Goal: Navigation & Orientation: Locate item on page

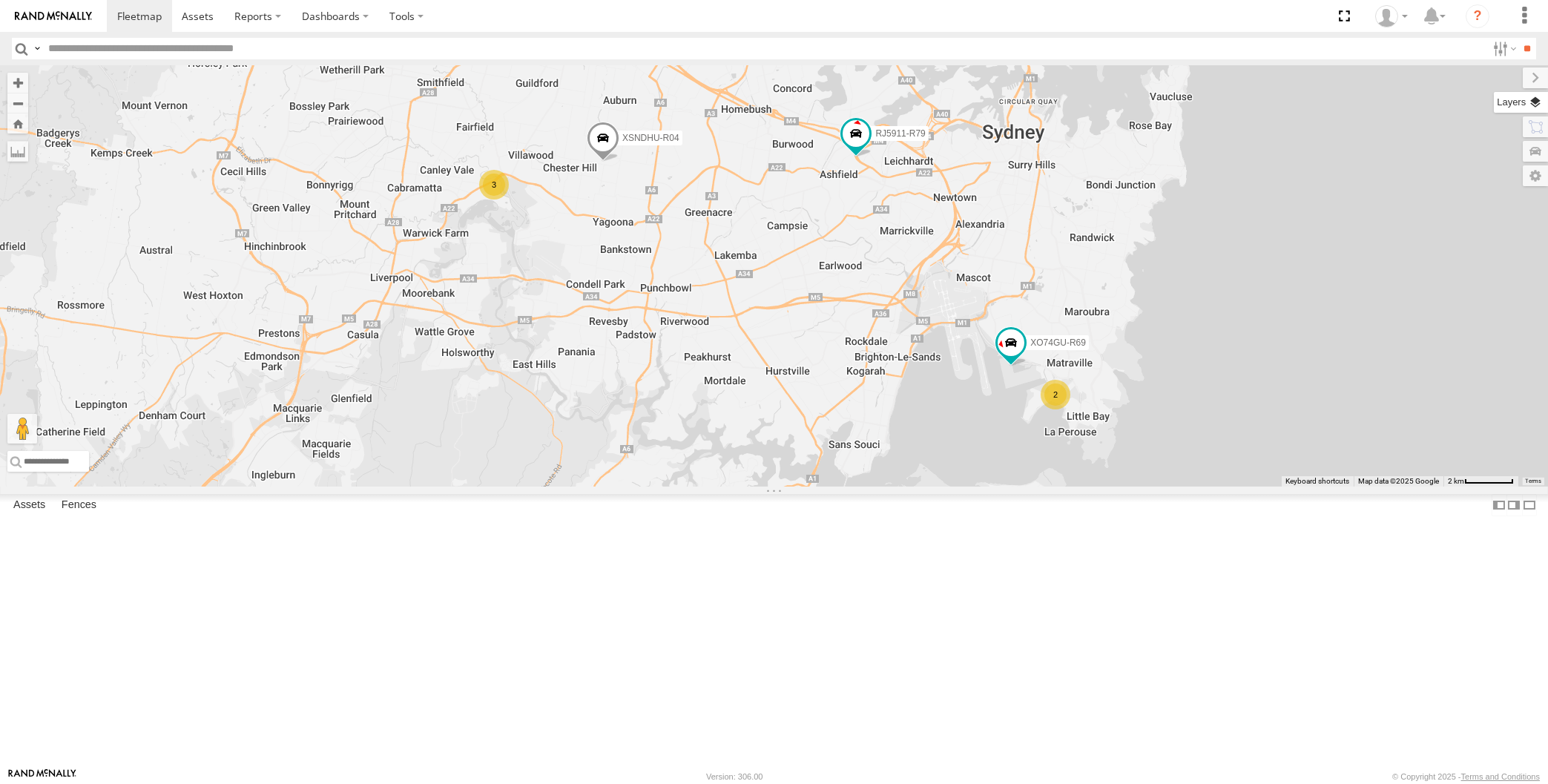
click at [1545, 101] on label at bounding box center [1520, 103] width 54 height 21
click at [0, 0] on div "Basemaps" at bounding box center [0, 0] width 0 height 0
click at [0, 0] on span "Basemaps" at bounding box center [0, 0] width 0 height 0
click at [0, 0] on div "Satellite + Roadmap" at bounding box center [0, 0] width 0 height 0
click at [0, 0] on span "Satellite + Roadmap" at bounding box center [0, 0] width 0 height 0
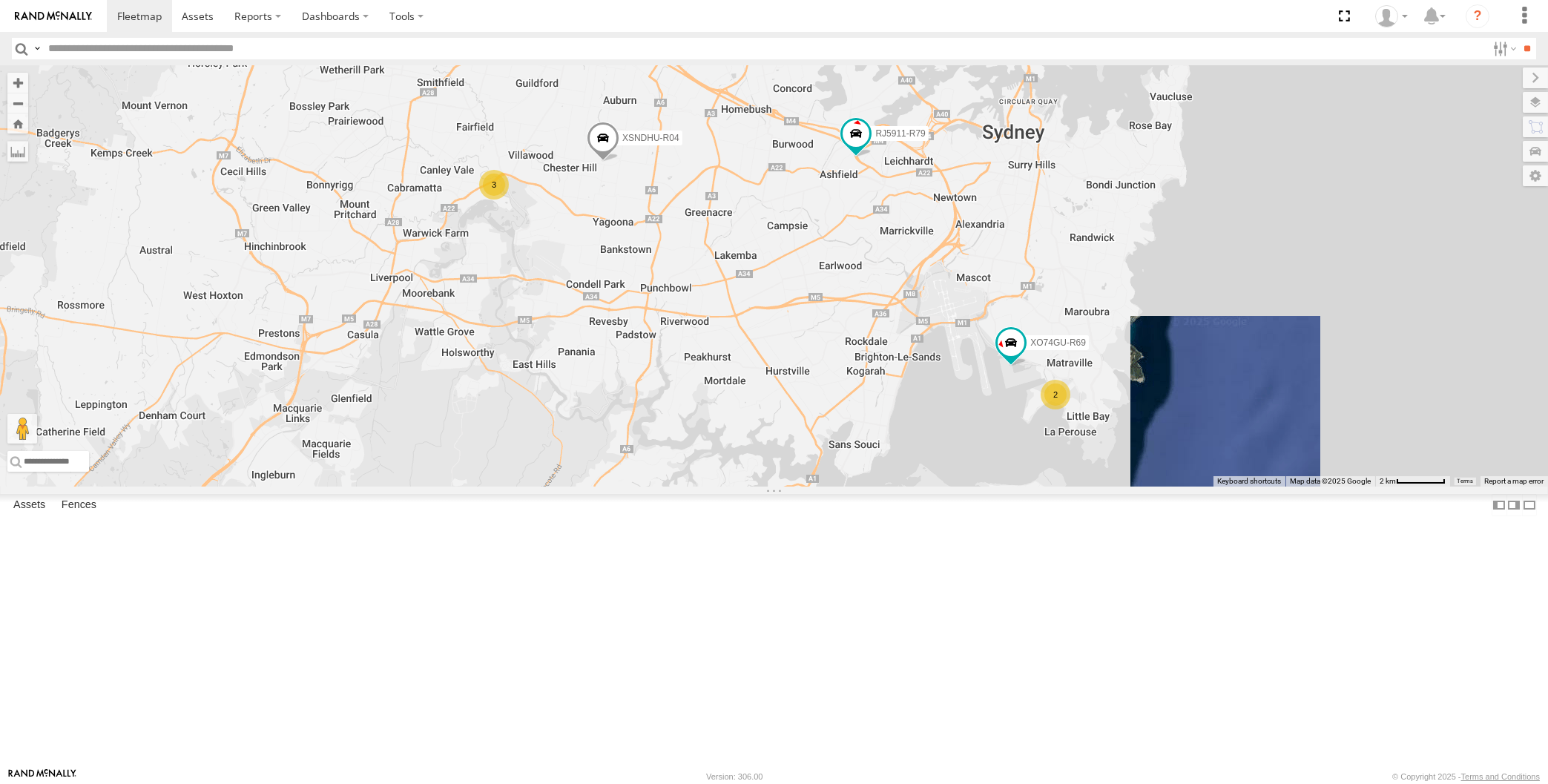
click at [0, 0] on span "Overlays" at bounding box center [0, 0] width 0 height 0
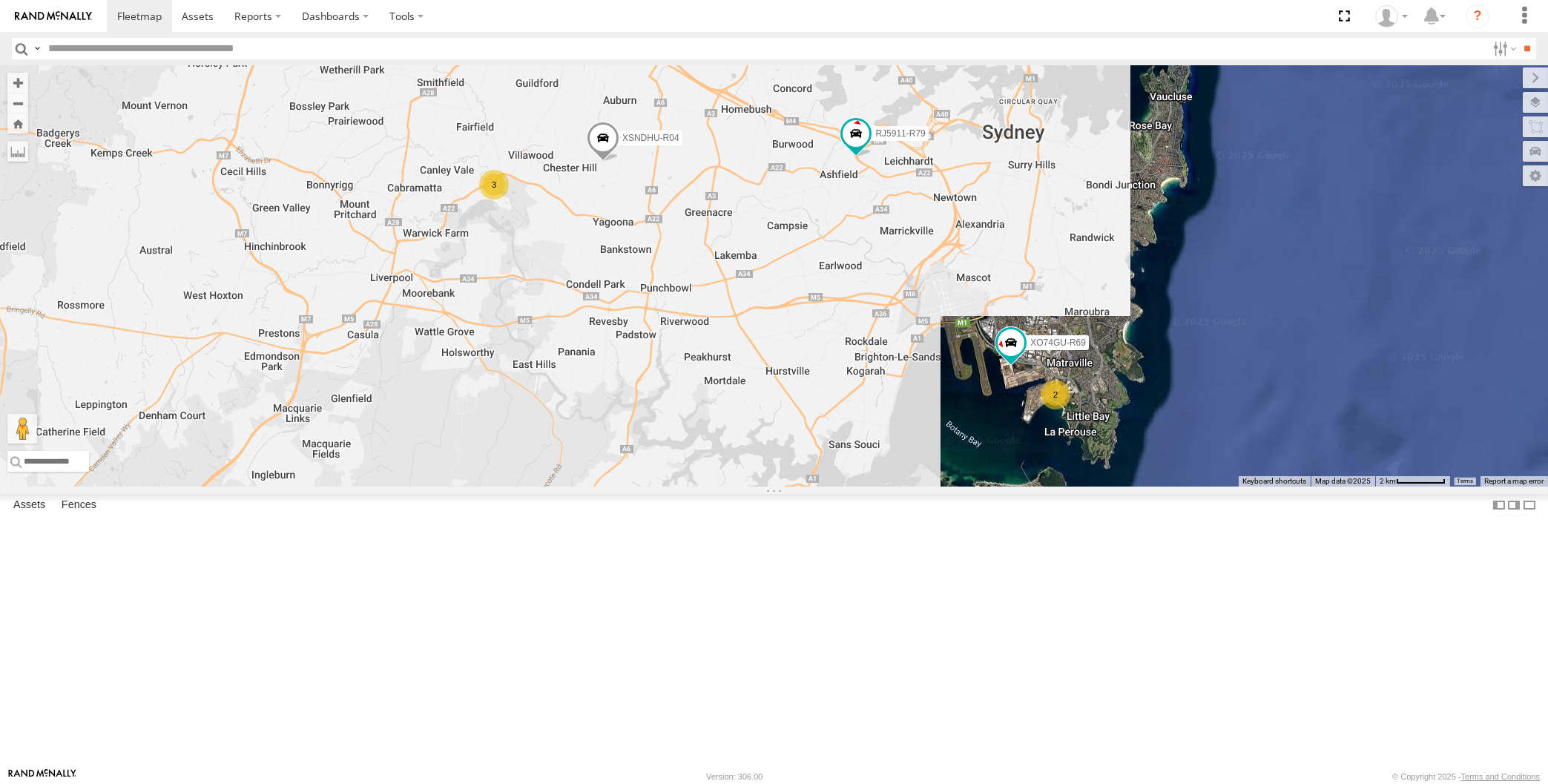
click at [0, 0] on div "Traffic" at bounding box center [0, 0] width 0 height 0
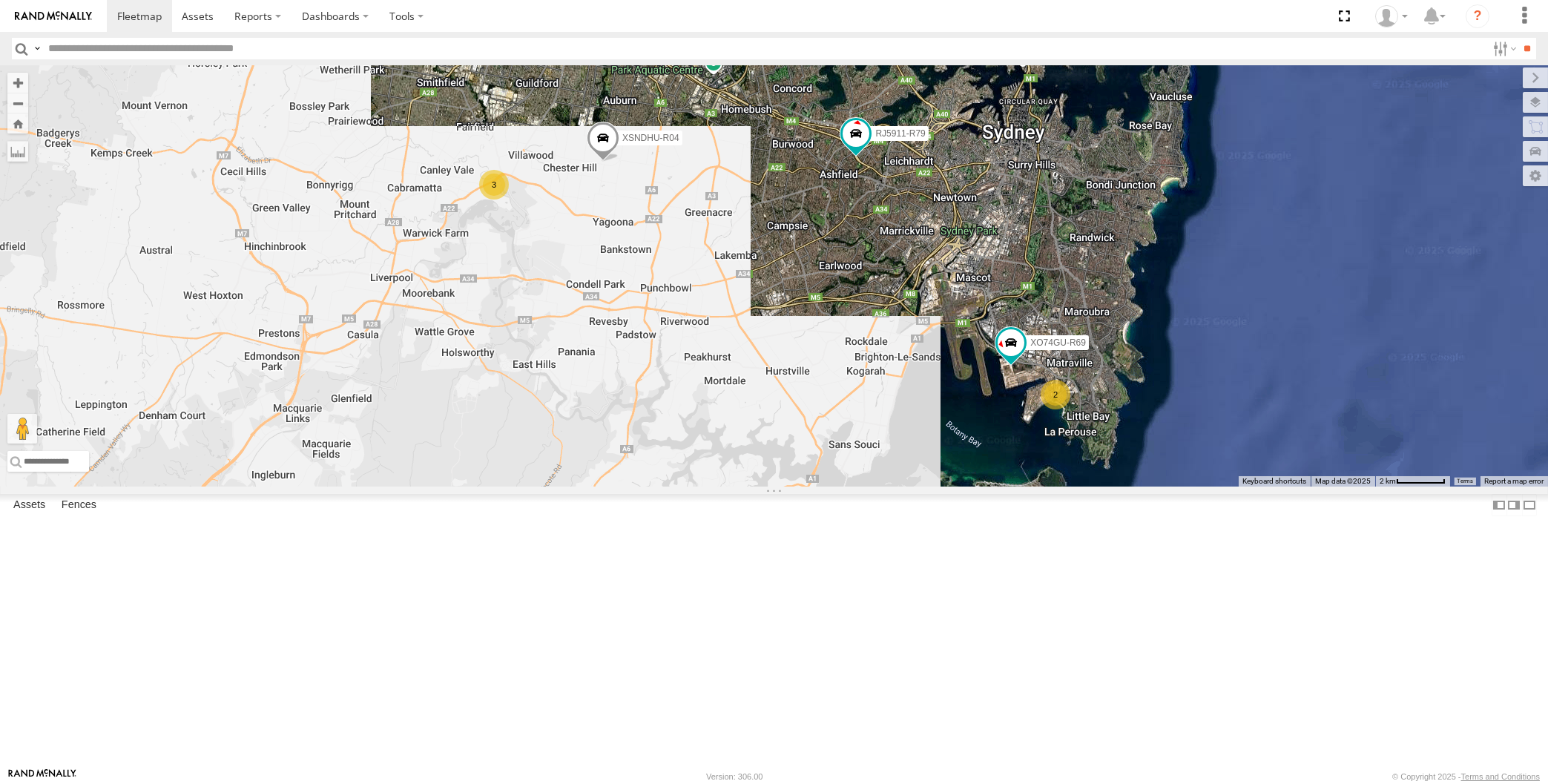
click at [0, 0] on span "Traffic" at bounding box center [0, 0] width 0 height 0
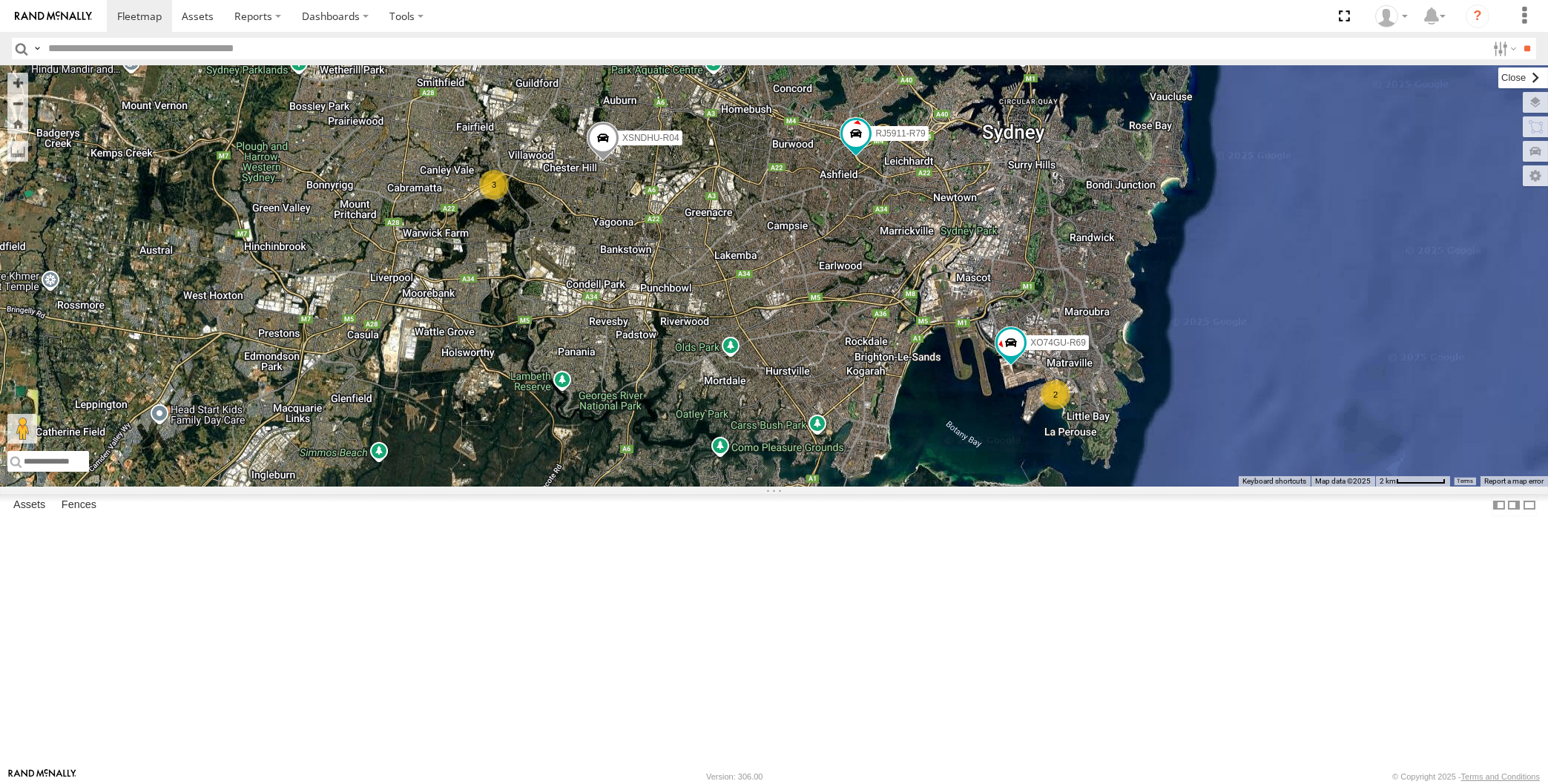
click at [1498, 77] on label at bounding box center [1523, 78] width 50 height 21
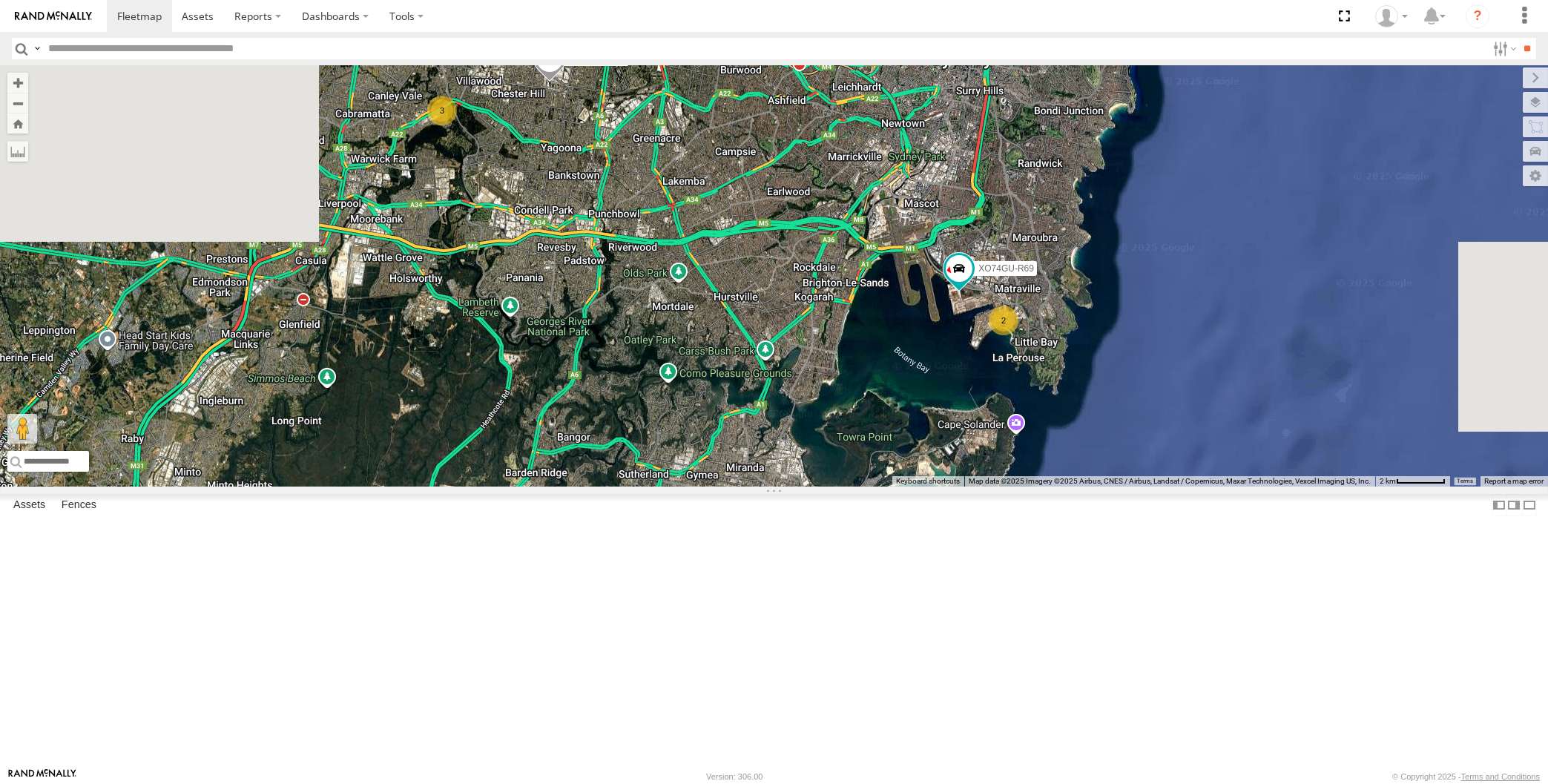
drag, startPoint x: 828, startPoint y: 448, endPoint x: 852, endPoint y: 471, distance: 33.2
click at [851, 471] on div "XSNDHU-R04 RJ5911-R79 XO74GU-R69 2 3" at bounding box center [774, 276] width 1548 height 421
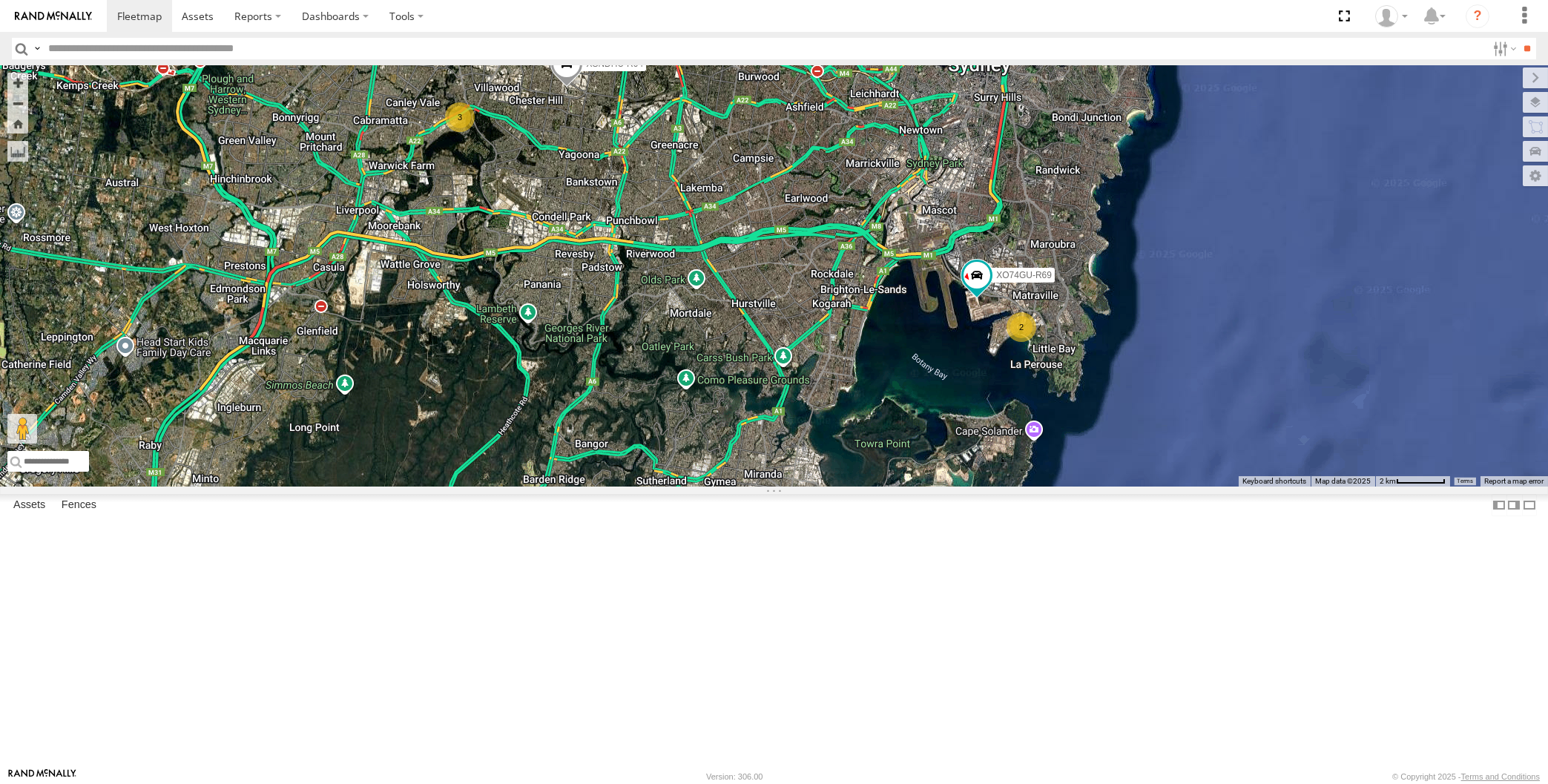
click at [794, 486] on div "XSNDHU-R04 RJ5911-R79 XO74GU-R69 2 3" at bounding box center [774, 276] width 1548 height 421
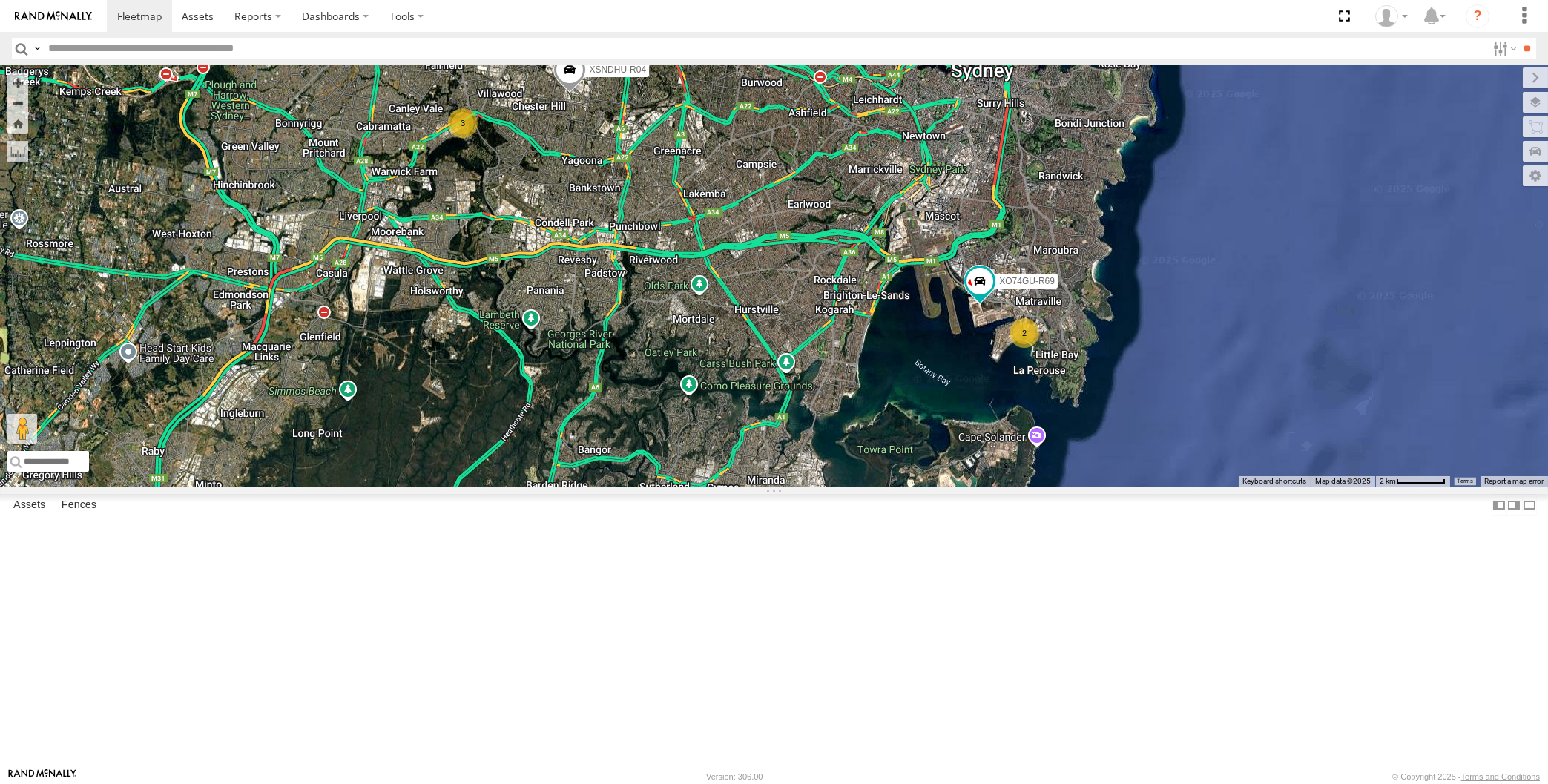
drag, startPoint x: 672, startPoint y: 485, endPoint x: 680, endPoint y: 492, distance: 10.6
click at [677, 486] on div "XSNDHU-R04 RJ5911-R79 XO74GU-R69 2 3" at bounding box center [774, 276] width 1548 height 421
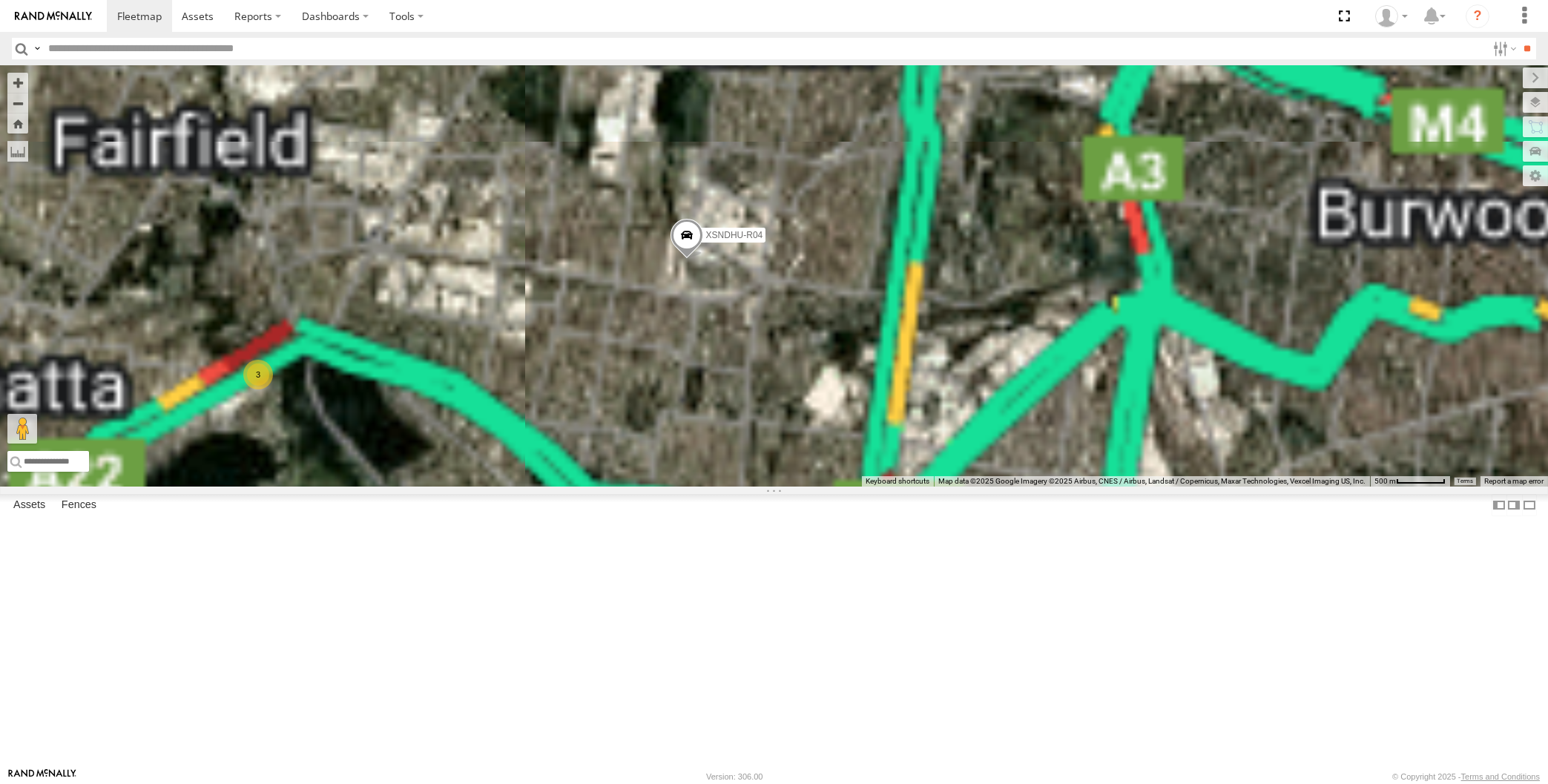
click at [691, 259] on span at bounding box center [686, 239] width 32 height 40
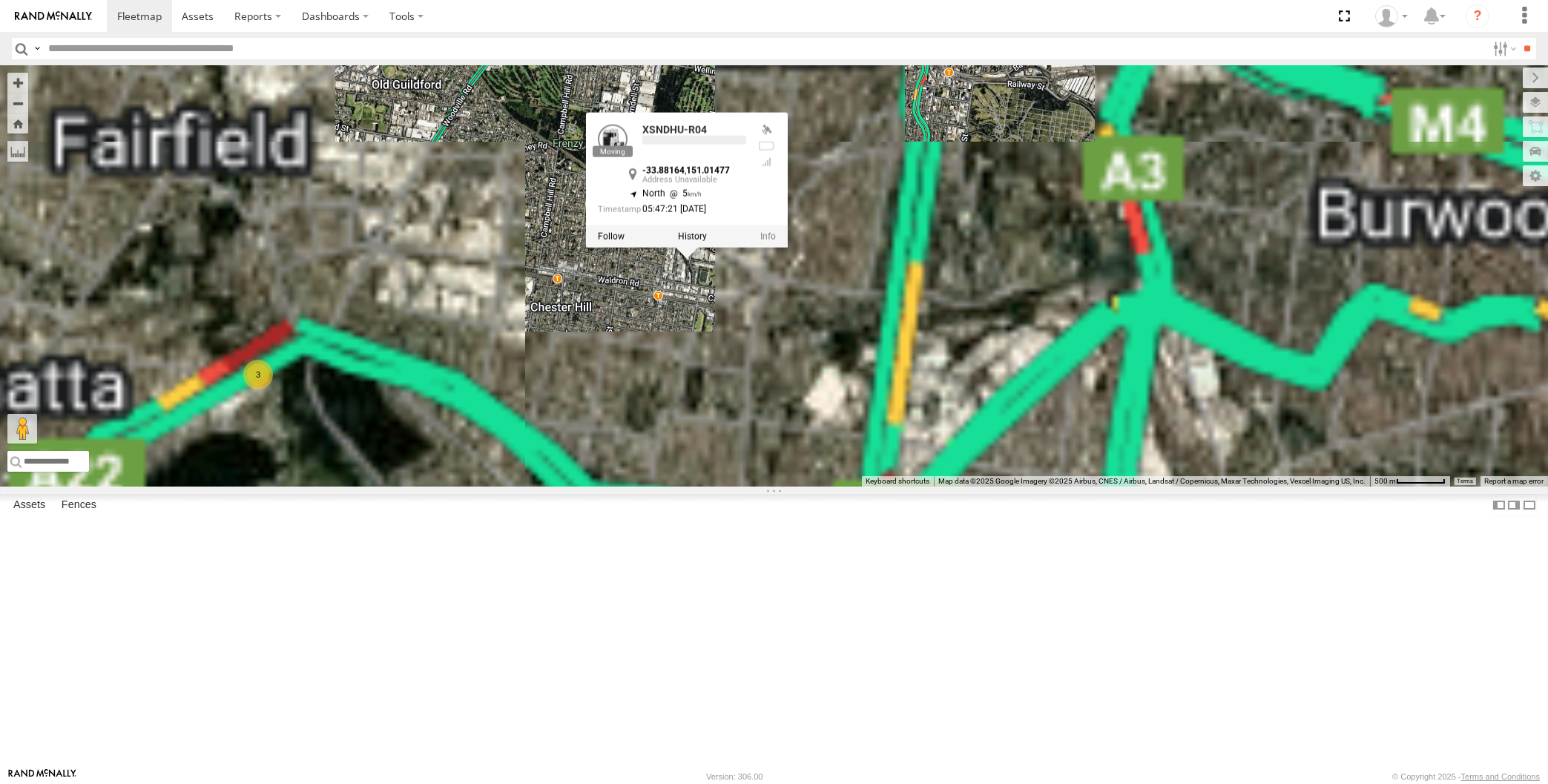
click at [747, 485] on div "XSNDHU-R04 RJ5911-R79 3 XSNDHU-R04 -33.88164 , 151.01477 North 5 05:47:21 [DATE]" at bounding box center [774, 276] width 1548 height 421
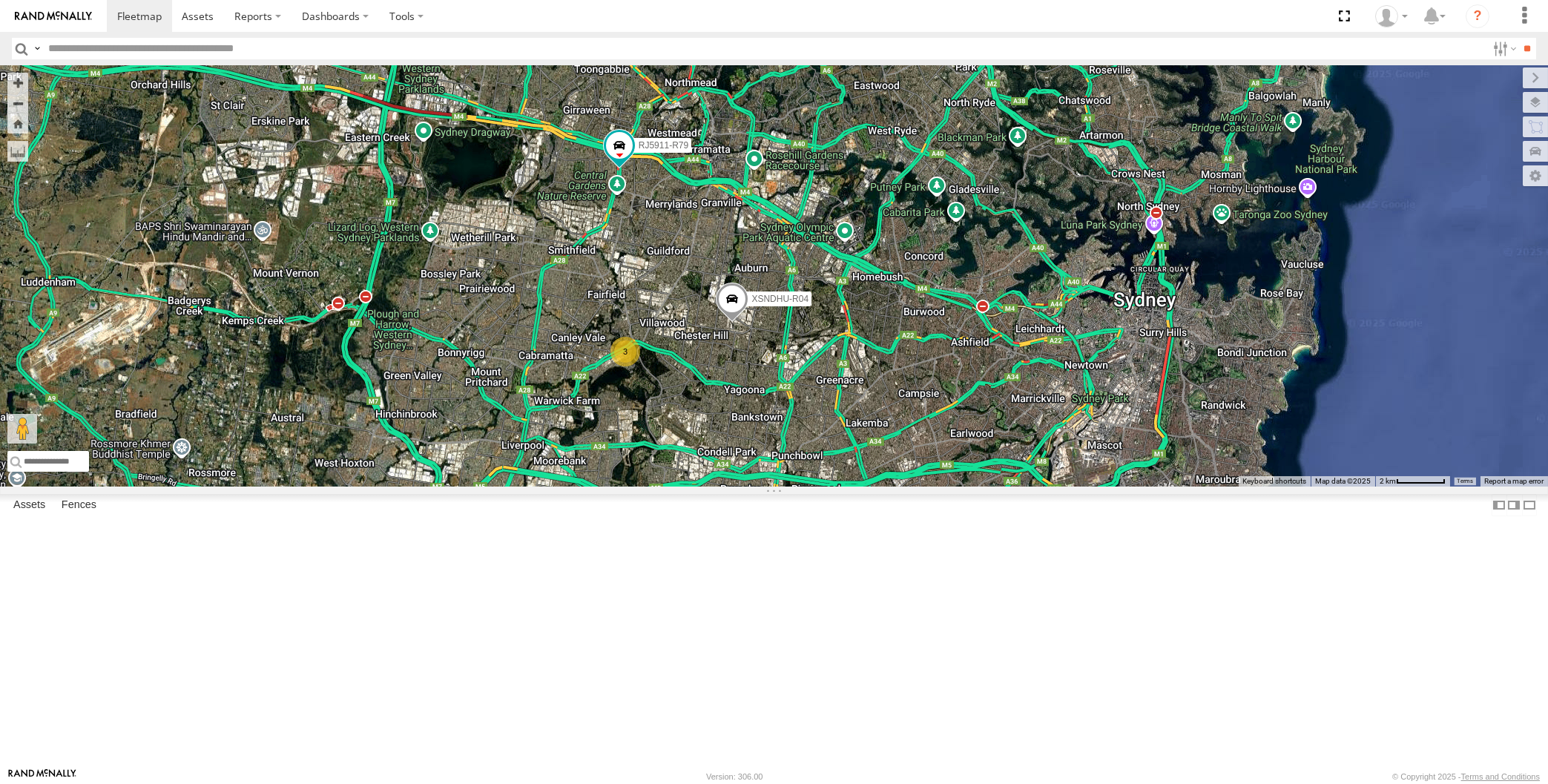
drag, startPoint x: 737, startPoint y: 512, endPoint x: 741, endPoint y: 499, distance: 13.6
click at [738, 486] on div "XSNDHU-R04 RJ5911-R79 2 3 XO74GU-R69" at bounding box center [774, 276] width 1548 height 421
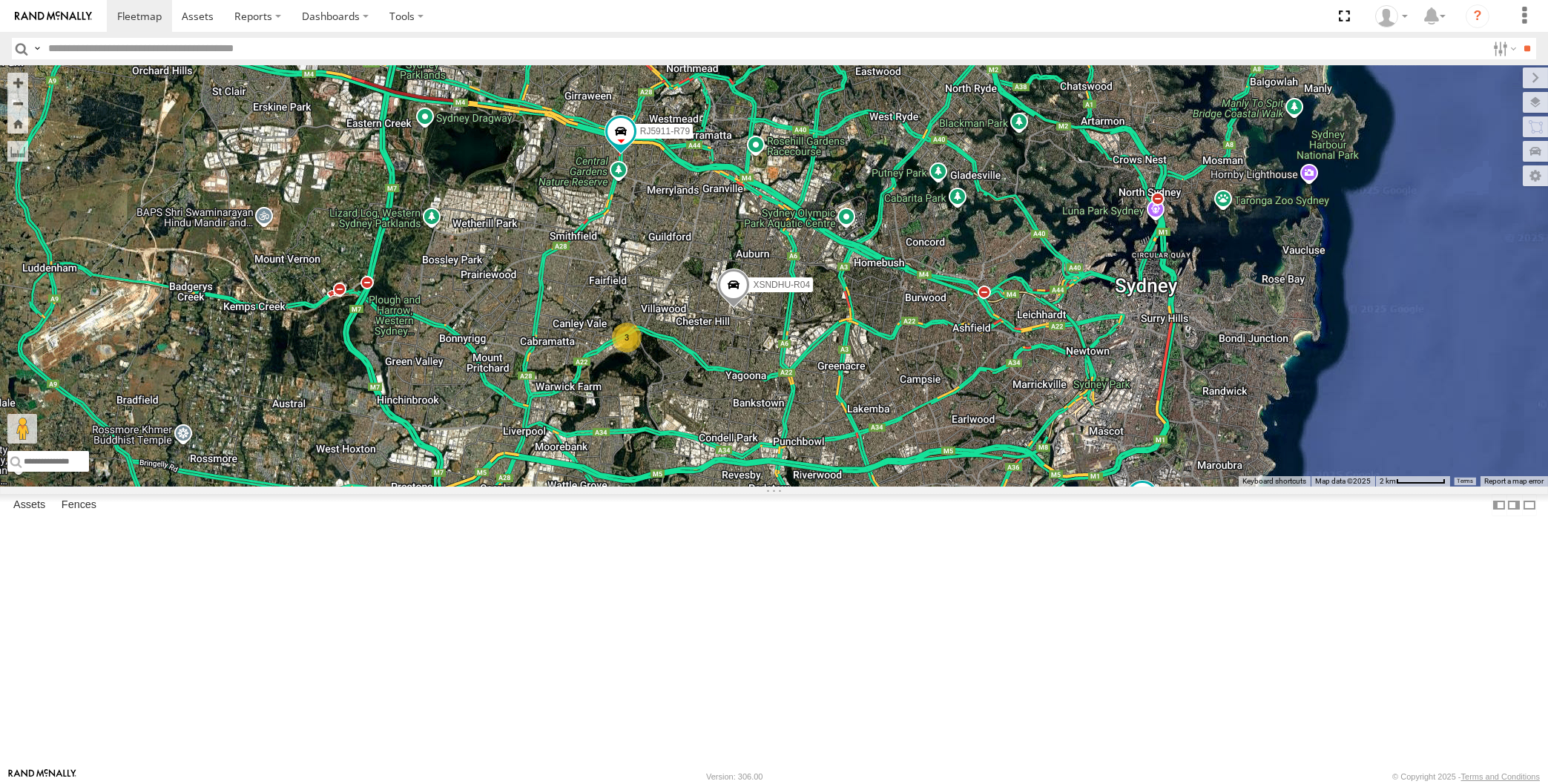
drag, startPoint x: 853, startPoint y: 547, endPoint x: 851, endPoint y: 525, distance: 22.1
click at [852, 486] on div "XSNDHU-R04 RJ5911-R79 2 3 XO74GU-R69" at bounding box center [774, 276] width 1548 height 421
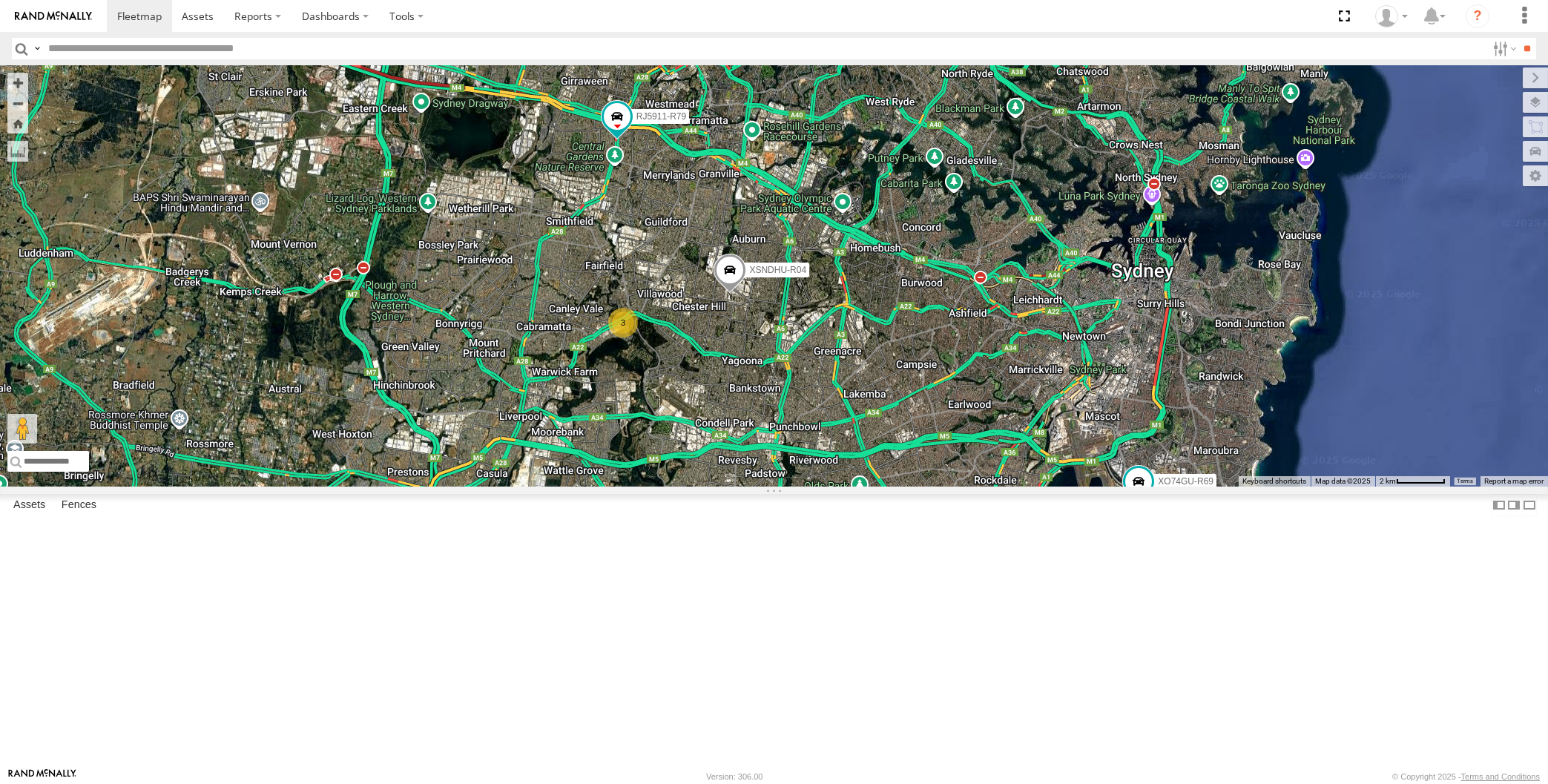
click at [868, 486] on div "XSNDHU-R04 RJ5911-R79 2 3 XO74GU-R69" at bounding box center [774, 276] width 1548 height 421
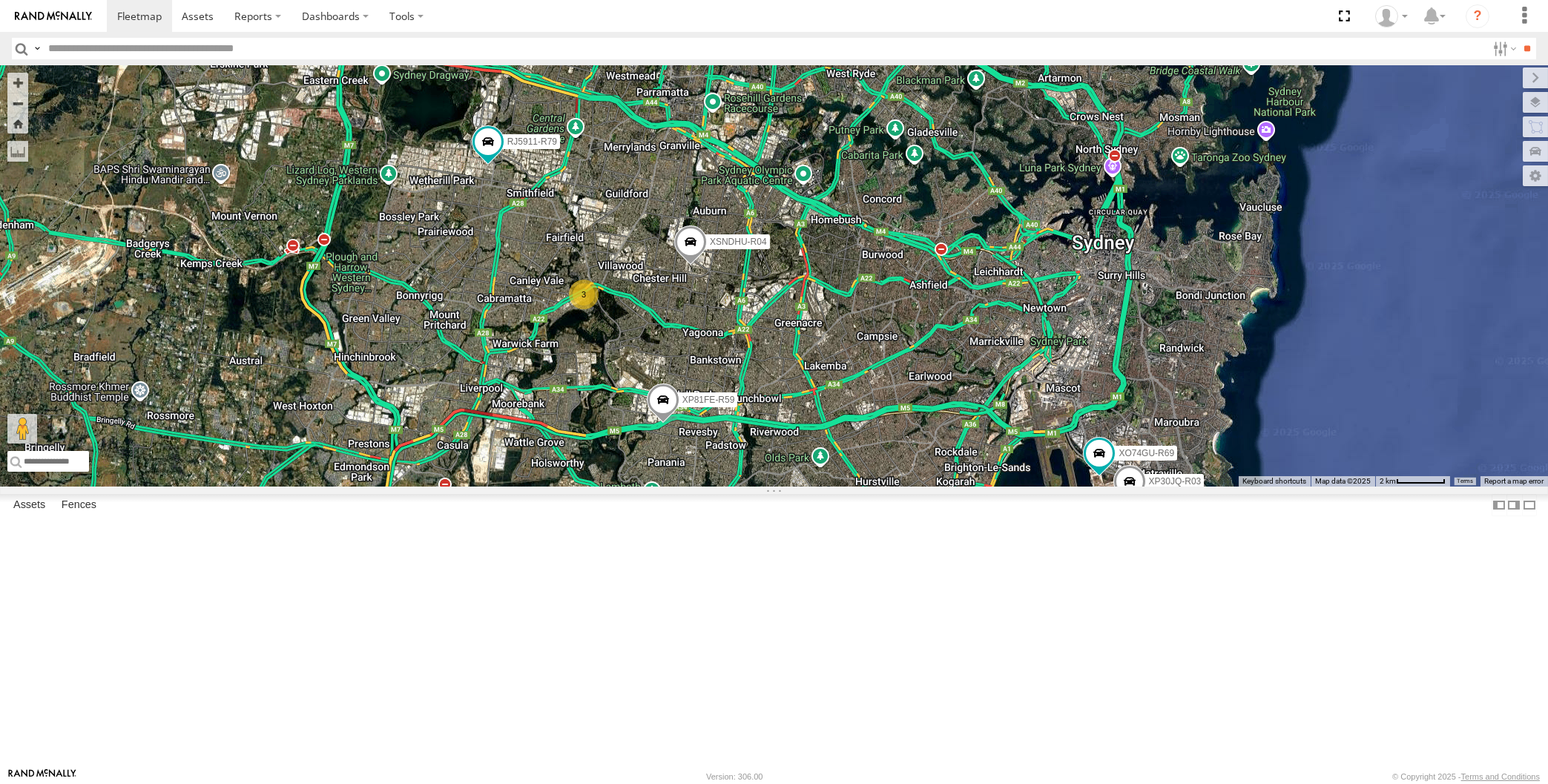
drag, startPoint x: 931, startPoint y: 588, endPoint x: 920, endPoint y: 578, distance: 14.9
click at [920, 486] on div "XP30JQ-R03 XSNDHU-R04 RJ5911-R79 XP81FE-R59 XO74GU-R69 3" at bounding box center [774, 276] width 1548 height 421
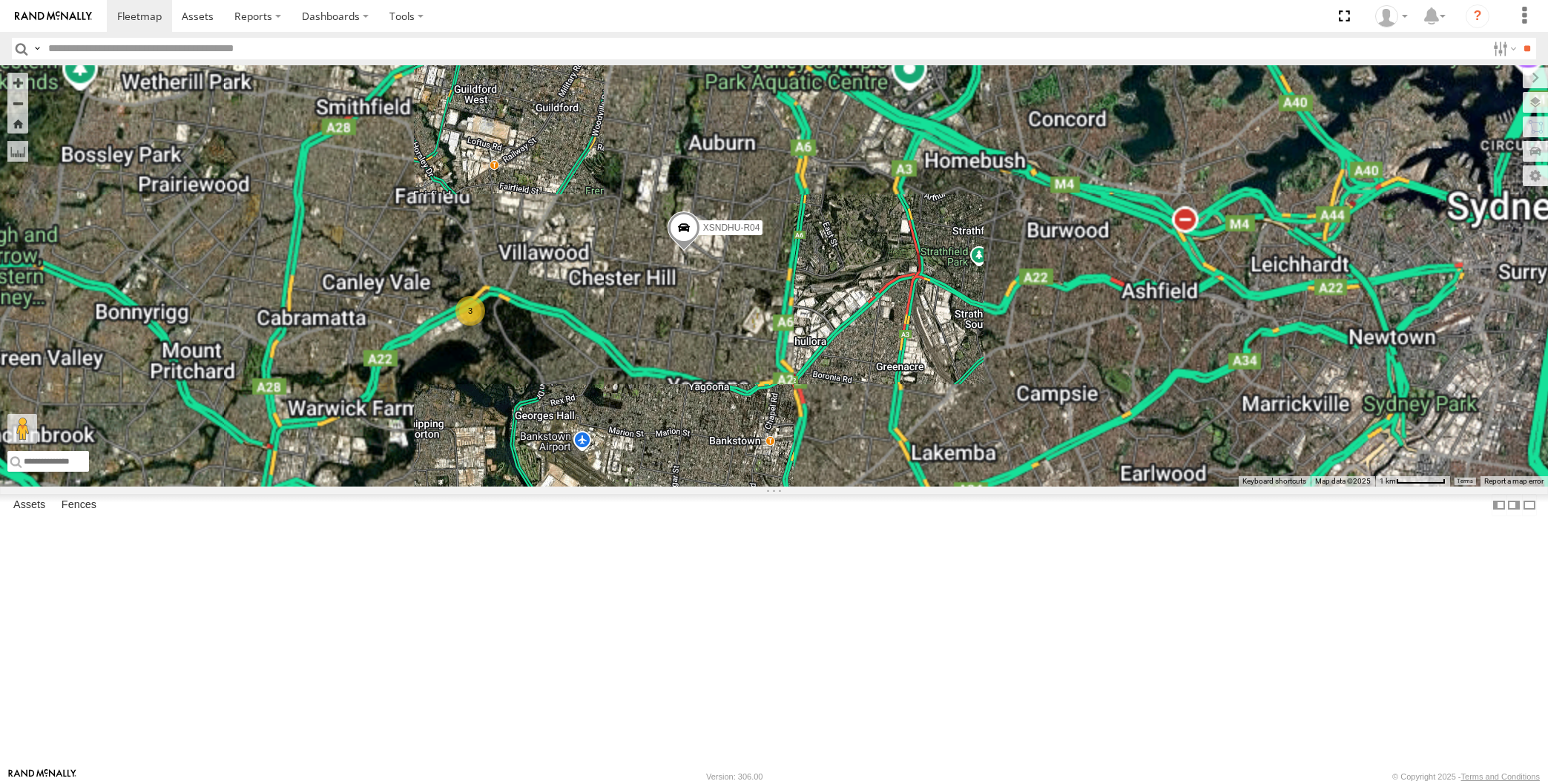
click at [684, 251] on span at bounding box center [684, 231] width 32 height 40
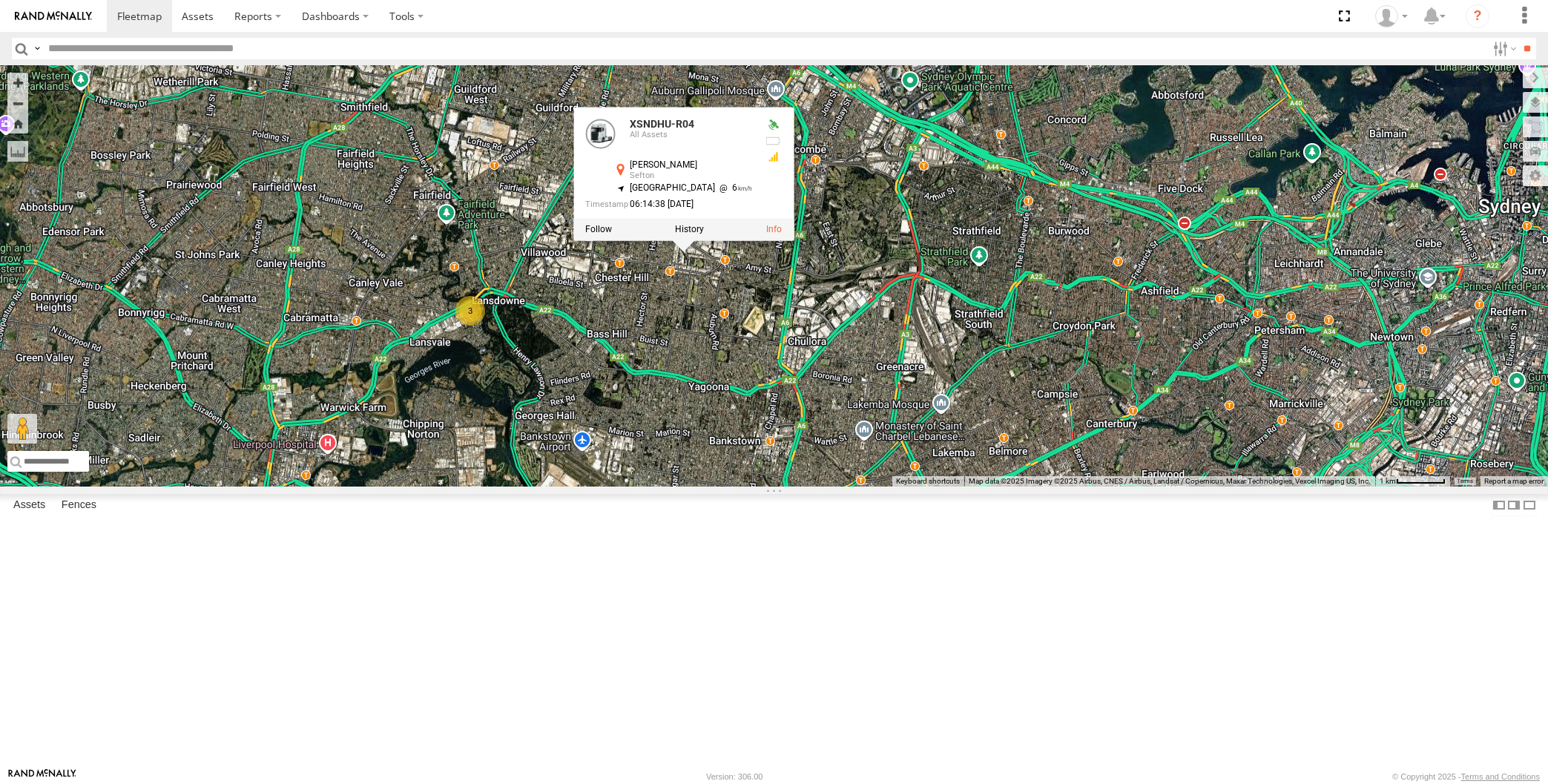
click at [707, 445] on div "XP30JQ-R03 XSNDHU-R04 RJ5911-R79 XP81FE-R59 XO74GU-R69 3 XSNDHU-R04 All Assets …" at bounding box center [774, 276] width 1548 height 421
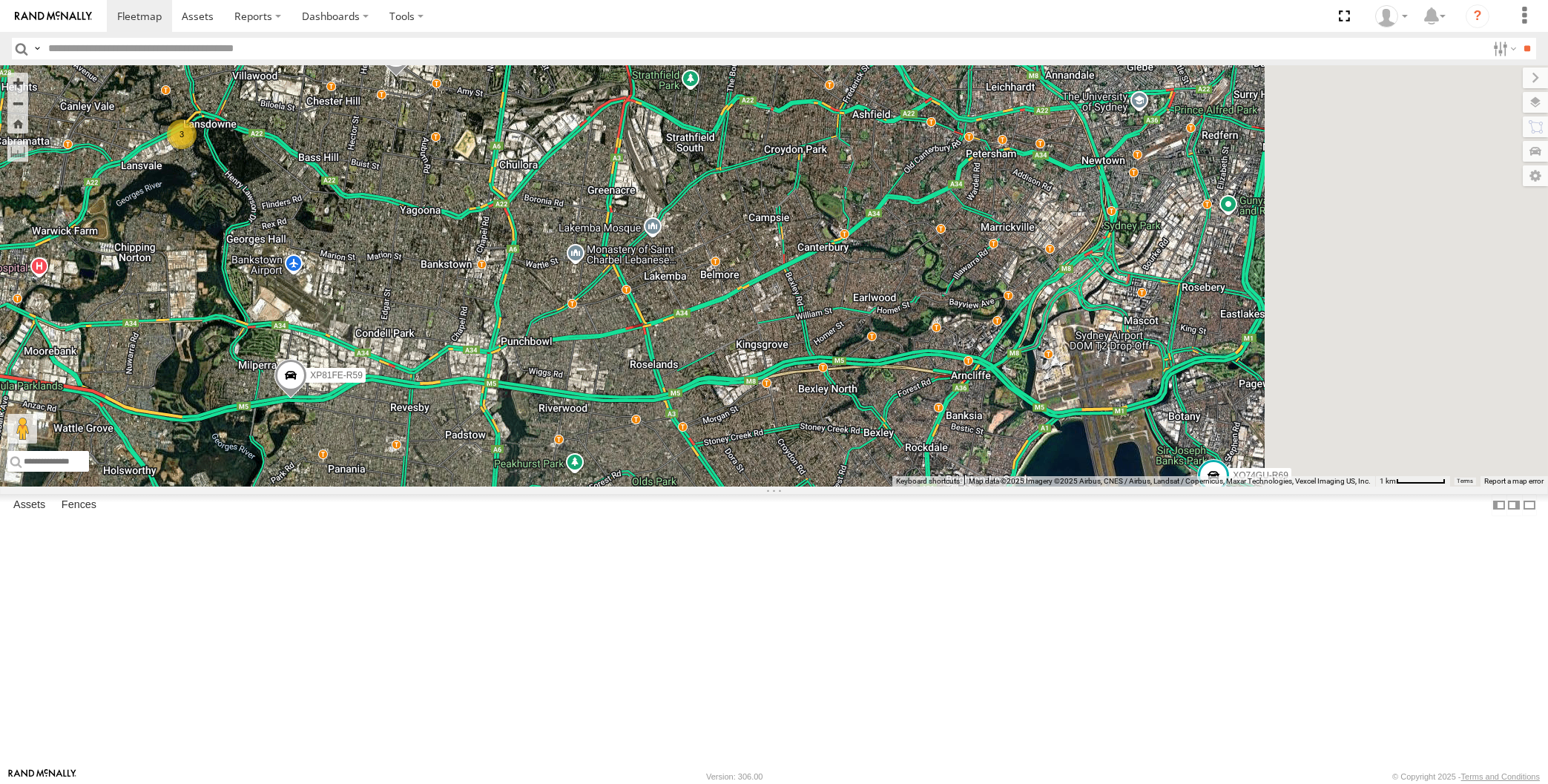
drag, startPoint x: 1121, startPoint y: 603, endPoint x: 927, endPoint y: 454, distance: 244.6
click at [937, 462] on div "XP30JQ-R03 XSNDHU-R04 RJ5911-R79 XP81FE-R59 XO74GU-R69 3" at bounding box center [774, 276] width 1548 height 421
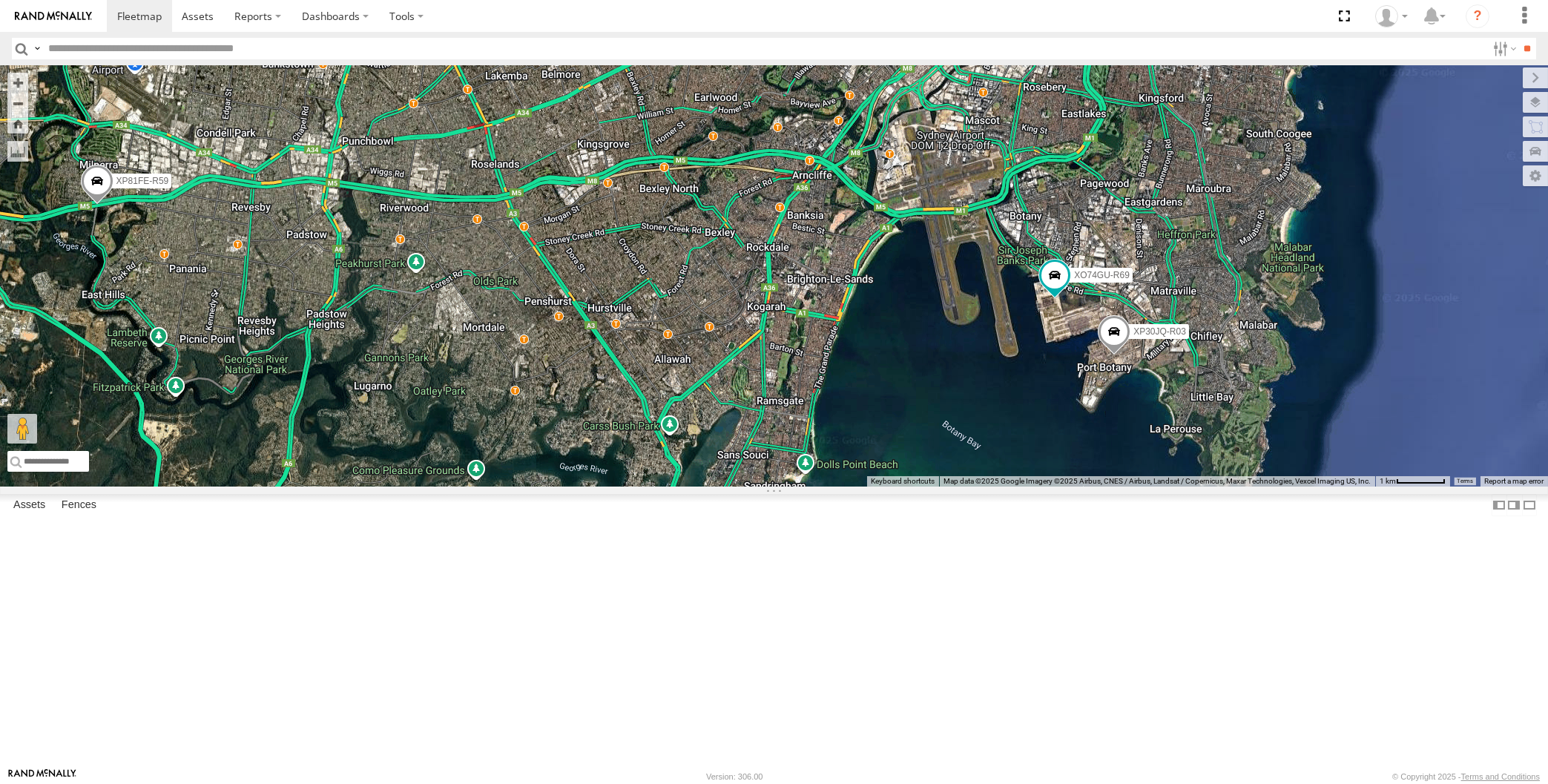
drag, startPoint x: 1023, startPoint y: 512, endPoint x: 1038, endPoint y: 512, distance: 15.0
click at [1037, 486] on div "XP30JQ-R03 XSNDHU-R04 RJ5911-R79 XP81FE-R59 XO74GU-R69" at bounding box center [774, 276] width 1548 height 421
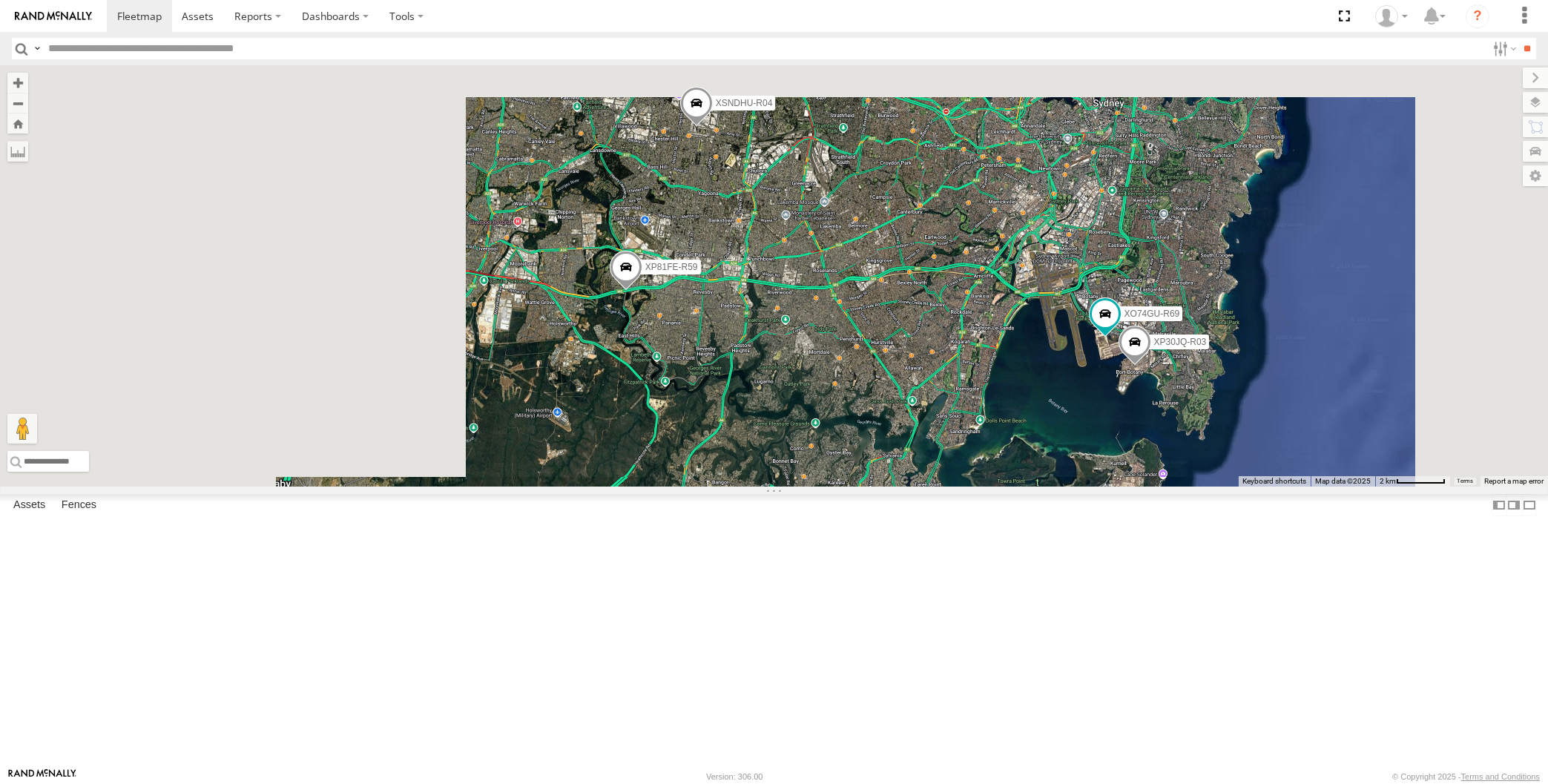
drag, startPoint x: 905, startPoint y: 578, endPoint x: 923, endPoint y: 584, distance: 19.0
click at [923, 486] on div "XP30JQ-R03 XSNDHU-R04 RJ5911-R79 XP81FE-R59 XO74GU-R69" at bounding box center [774, 276] width 1548 height 421
